Goal: Transaction & Acquisition: Subscribe to service/newsletter

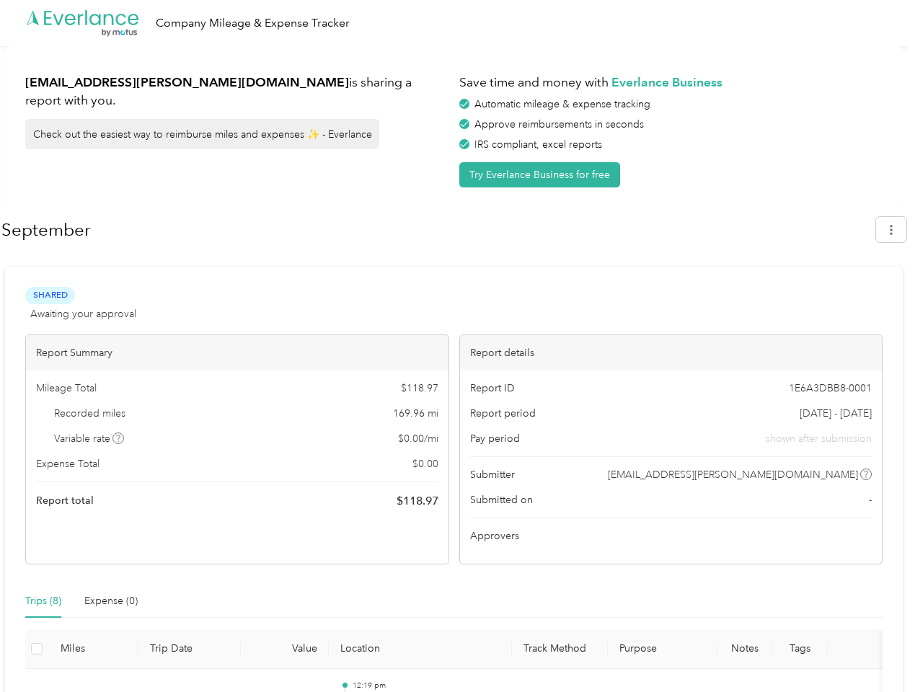
click at [460, 346] on div "Report details" at bounding box center [671, 352] width 423 height 35
click at [457, 23] on div ".cls-1 { fill: #00adee; } .cls-2 { fill: #fff; } .cls-3 { fill: #707372; } .cls…" at bounding box center [454, 23] width 908 height 46
click at [542, 175] on button "Try Everlance Business for free" at bounding box center [539, 174] width 161 height 25
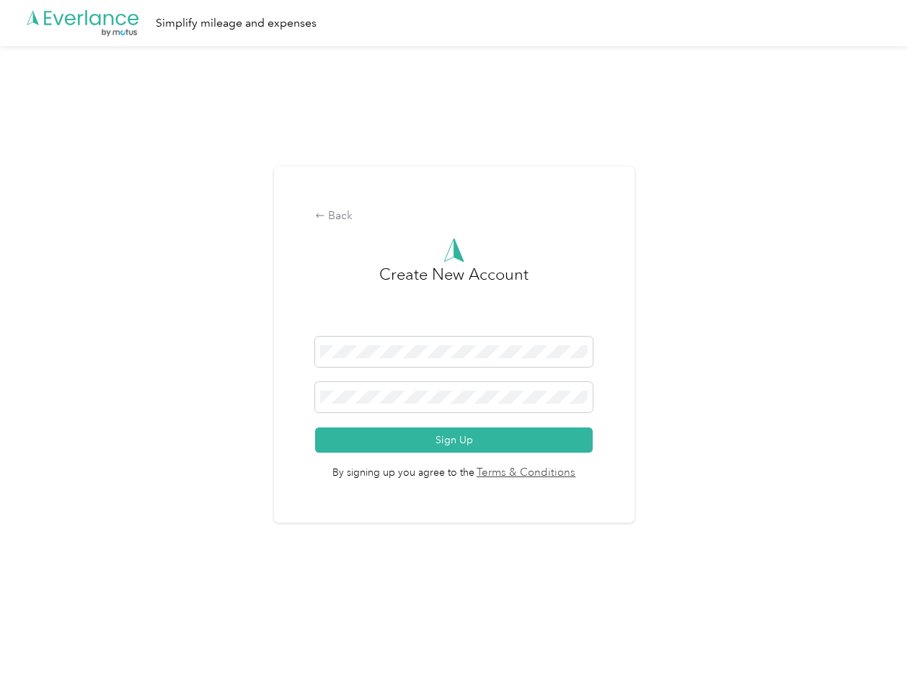
click at [438, 230] on div "Back Create New Account Sign Up By signing up you agree to the Terms & Conditio…" at bounding box center [454, 345] width 361 height 357
click at [899, 229] on div "Back Create New Account Sign Up By signing up you agree to the Terms & Conditio…" at bounding box center [454, 351] width 908 height 610
click at [119, 439] on div "Back Create New Account Sign Up By signing up you agree to the Terms & Conditio…" at bounding box center [454, 351] width 908 height 610
click at [568, 475] on link "Terms & Conditions" at bounding box center [526, 473] width 102 height 17
click at [43, 602] on div "Back Create New Account Sign Up By signing up you agree to the Terms & Conditio…" at bounding box center [454, 351] width 908 height 610
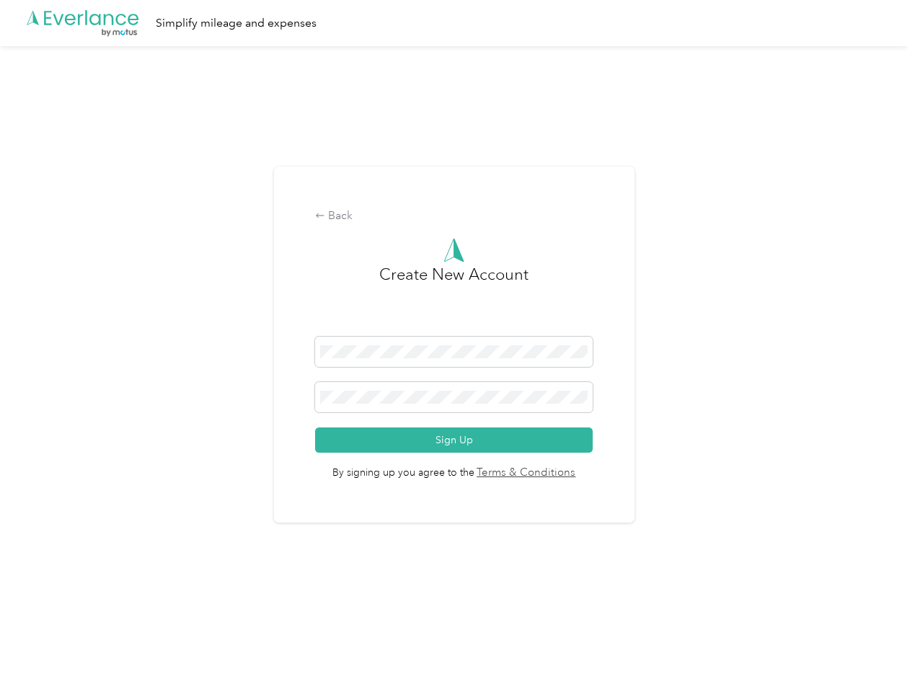
click at [111, 602] on div "Back Create New Account Sign Up By signing up you agree to the Terms & Conditio…" at bounding box center [454, 351] width 908 height 610
click at [37, 649] on div "Back Create New Account Sign Up By signing up you agree to the Terms & Conditio…" at bounding box center [454, 351] width 908 height 610
